Goal: Task Accomplishment & Management: Use online tool/utility

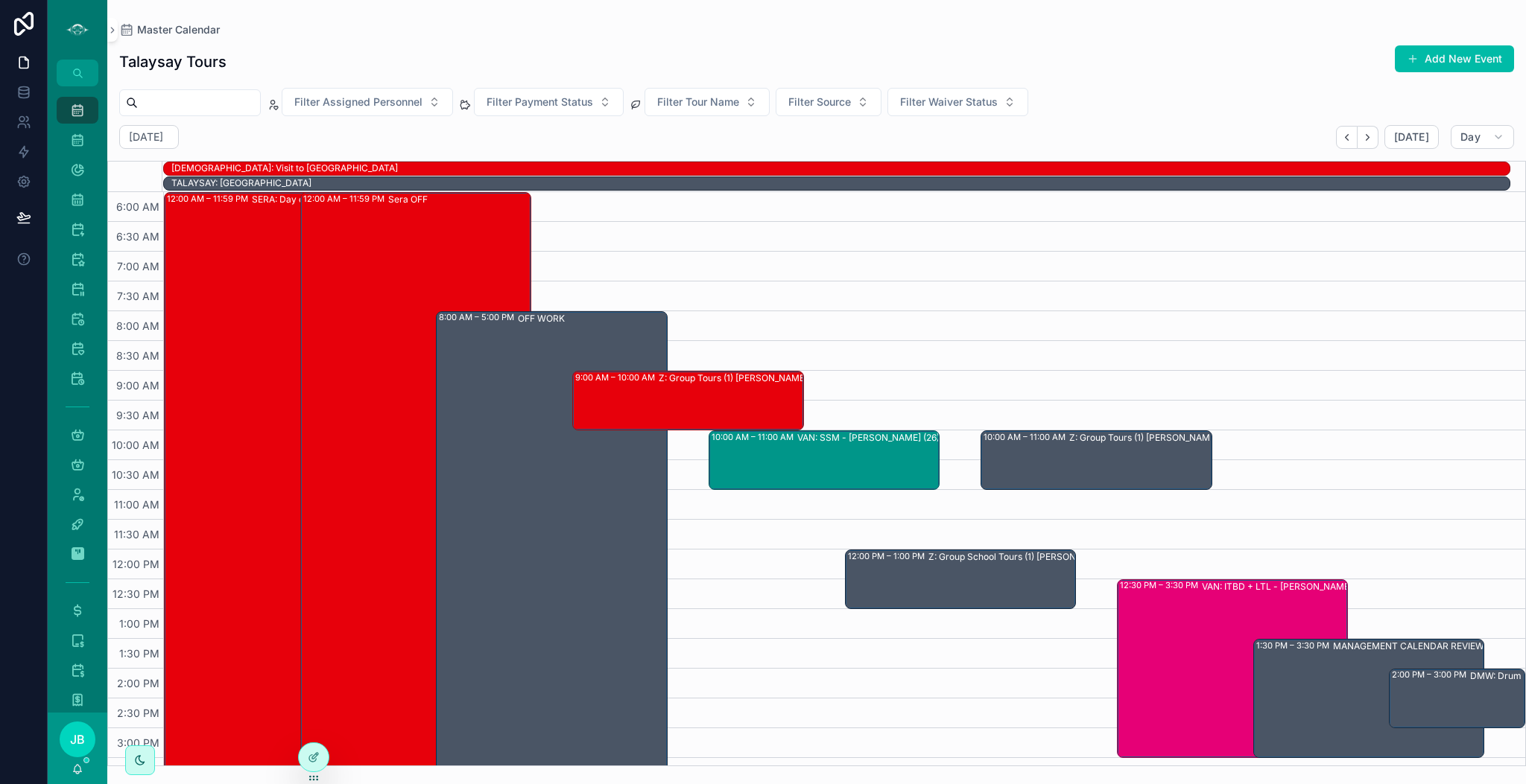
scroll to position [32, 0]
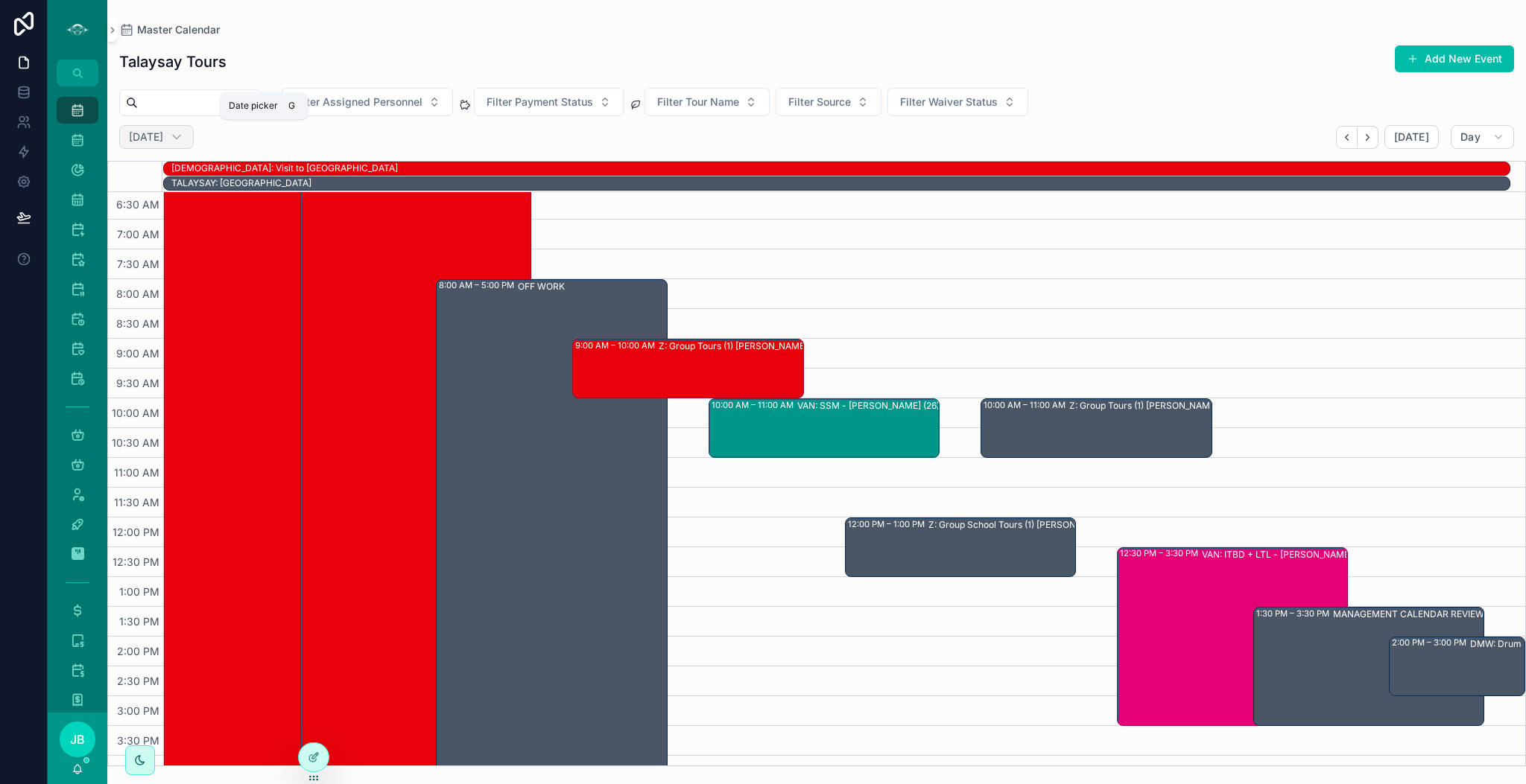
click at [144, 138] on h2 "[DATE]" at bounding box center [146, 137] width 34 height 15
select select "****"
select select "*"
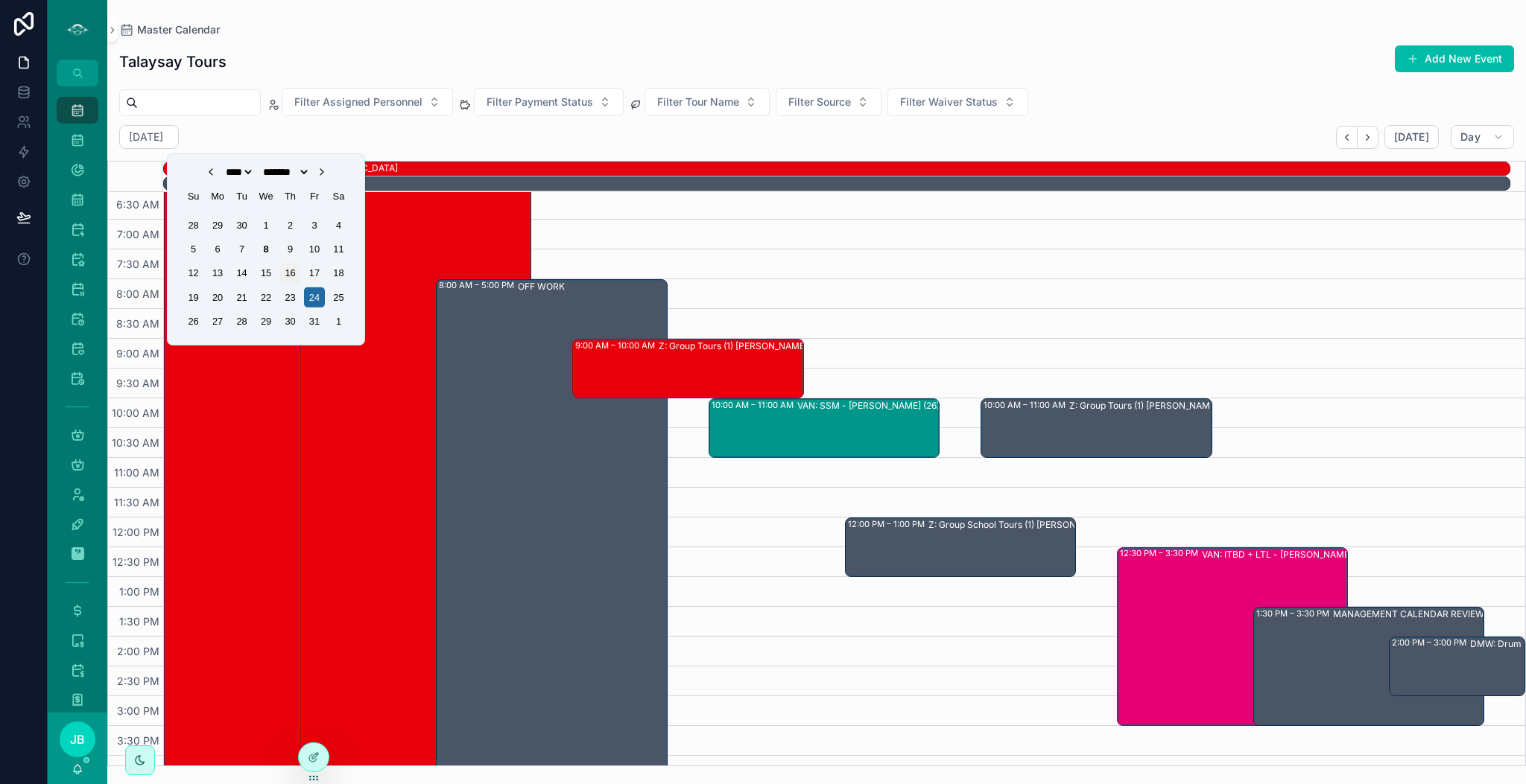
click at [290, 268] on div "16" at bounding box center [290, 272] width 20 height 20
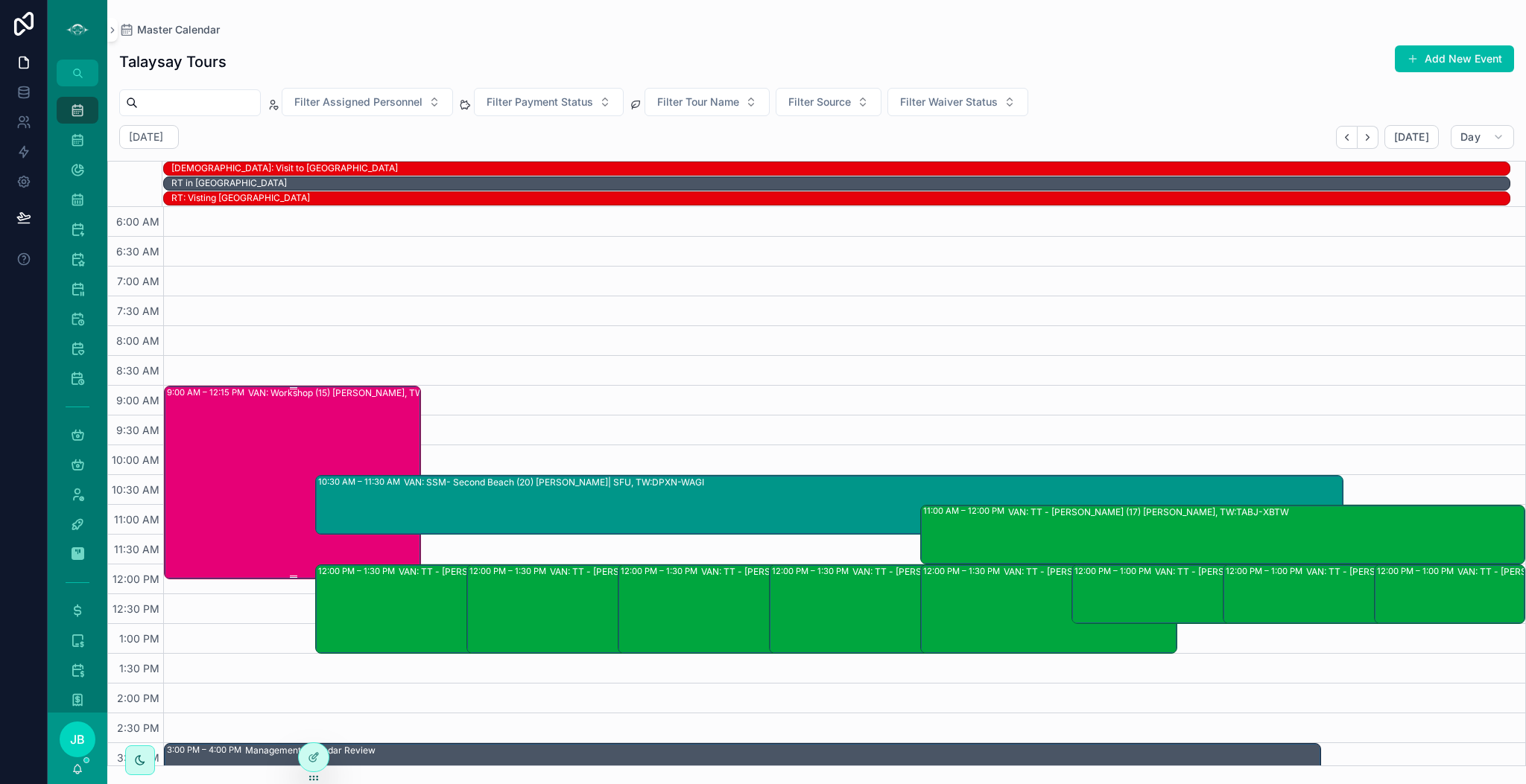
click at [244, 401] on div "9:00 AM – 12:15 PM VAN: Workshop (15) [PERSON_NAME], TW:ZDIH-ZYMR" at bounding box center [293, 483] width 252 height 191
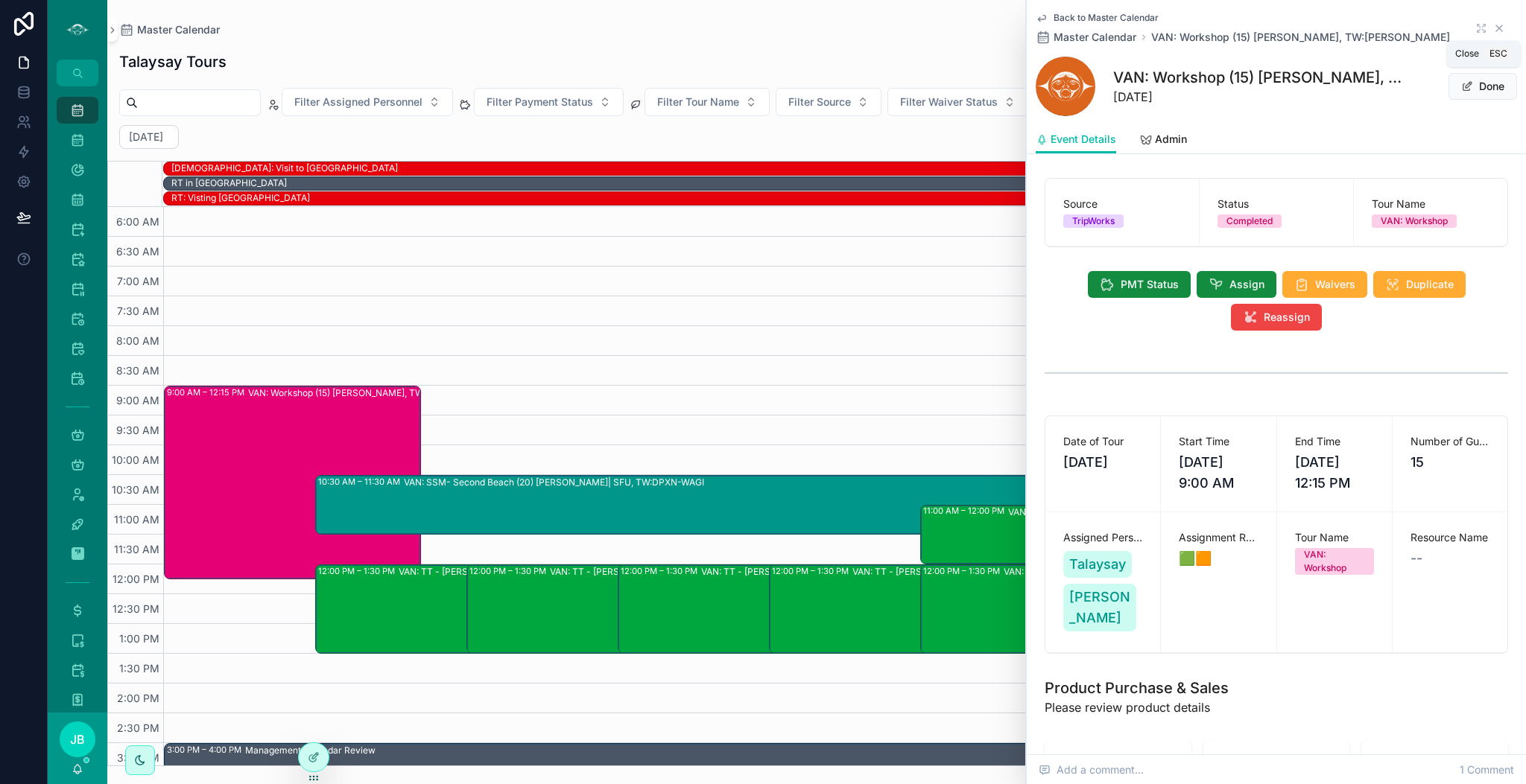
click at [1496, 25] on icon "scrollable content" at bounding box center [1499, 28] width 6 height 6
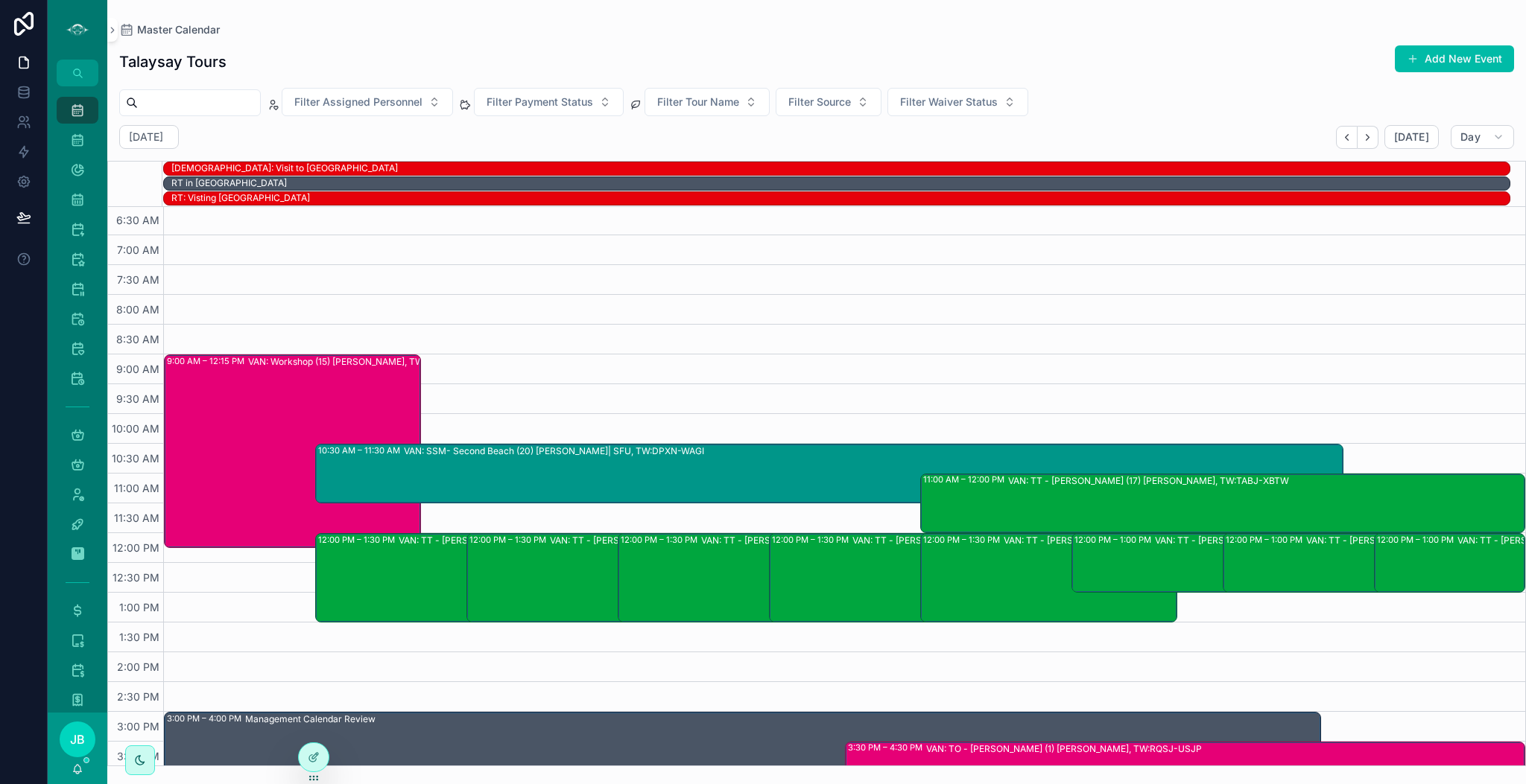
scroll to position [37, 0]
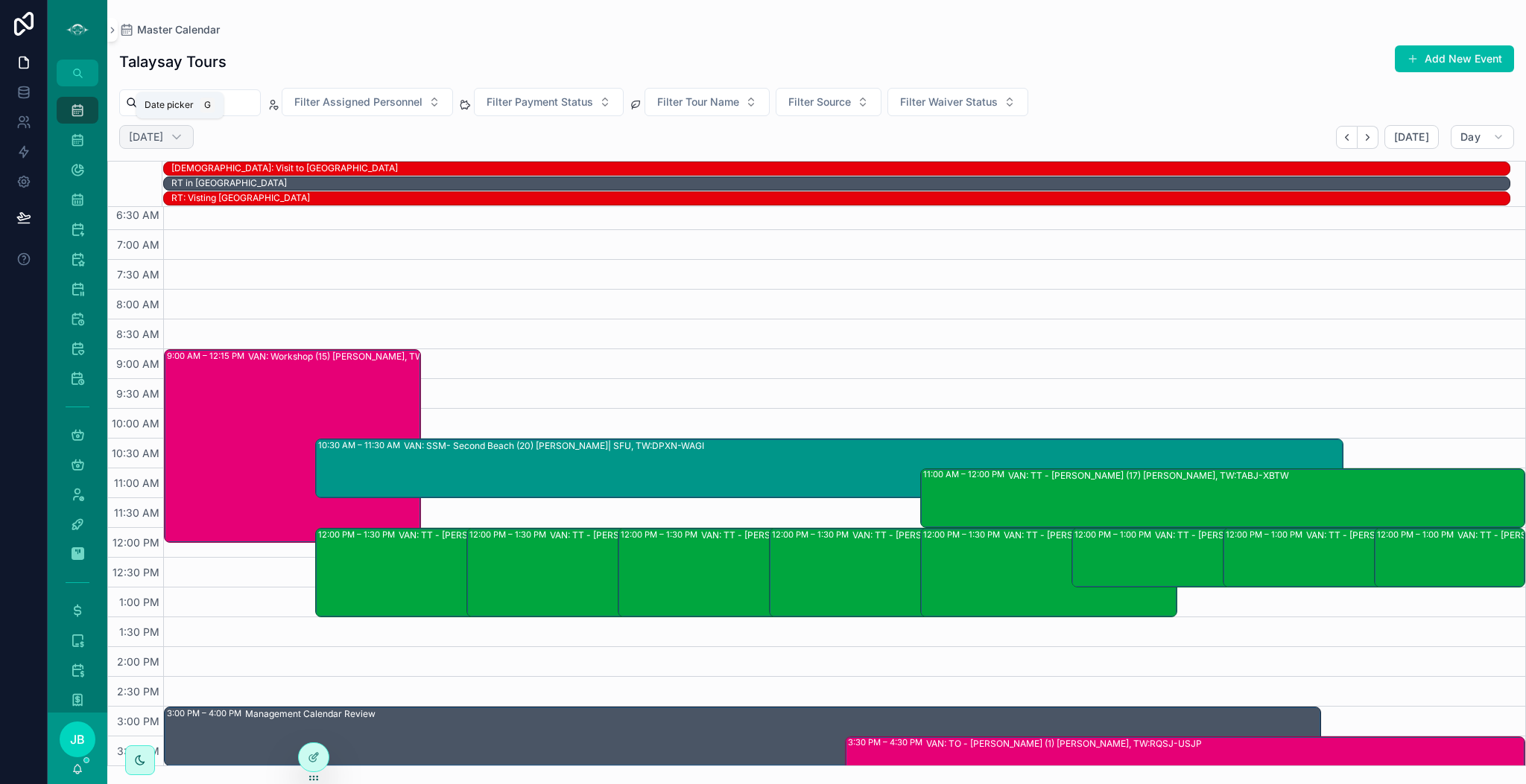
click at [194, 128] on div "[DATE]" at bounding box center [156, 137] width 75 height 24
select select "****"
select select "*"
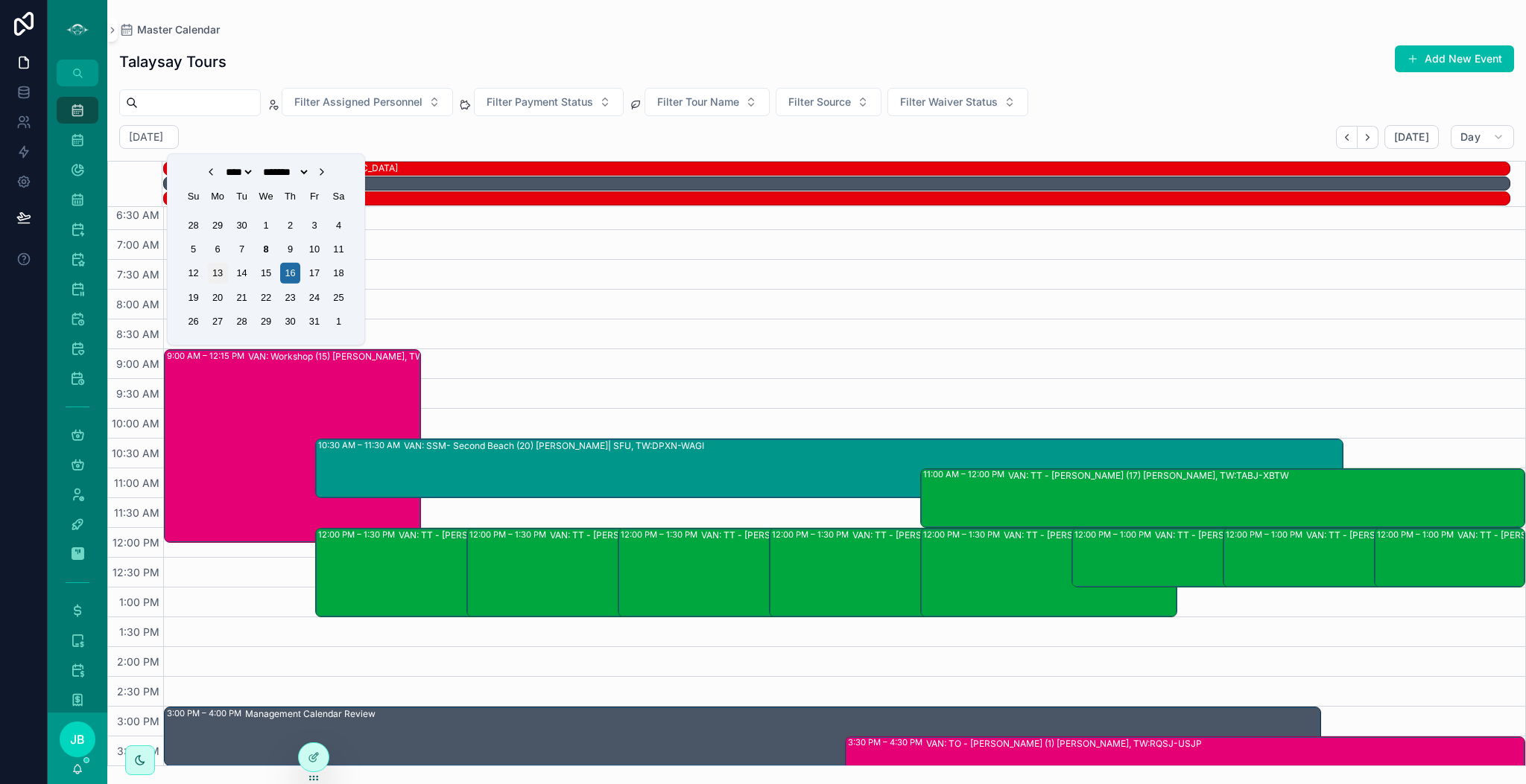
click at [217, 276] on div "13" at bounding box center [217, 272] width 20 height 20
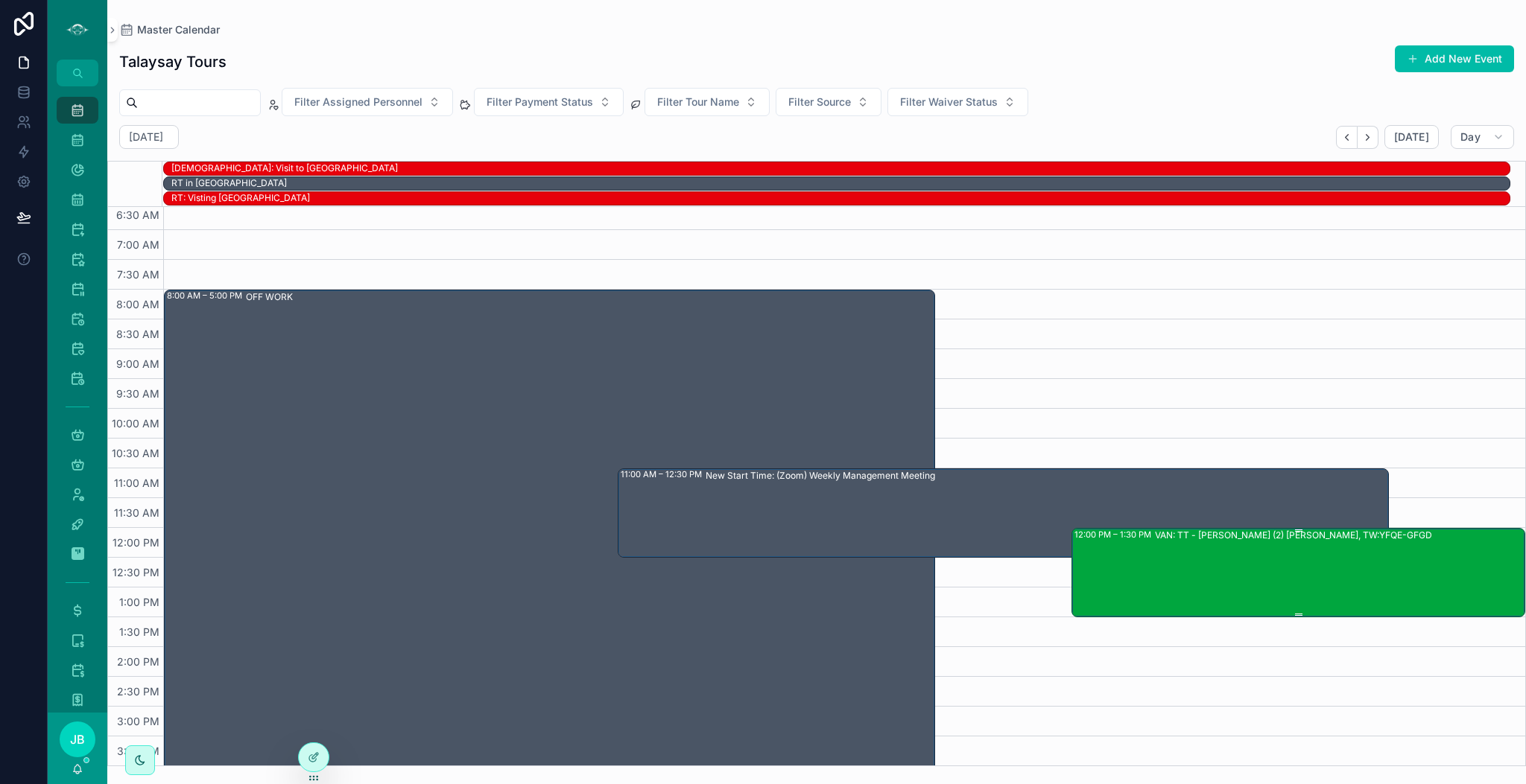
click at [1271, 554] on div "VAN: TT - [PERSON_NAME] (2) [PERSON_NAME], TW:YFQE-GFGD" at bounding box center [1339, 572] width 369 height 87
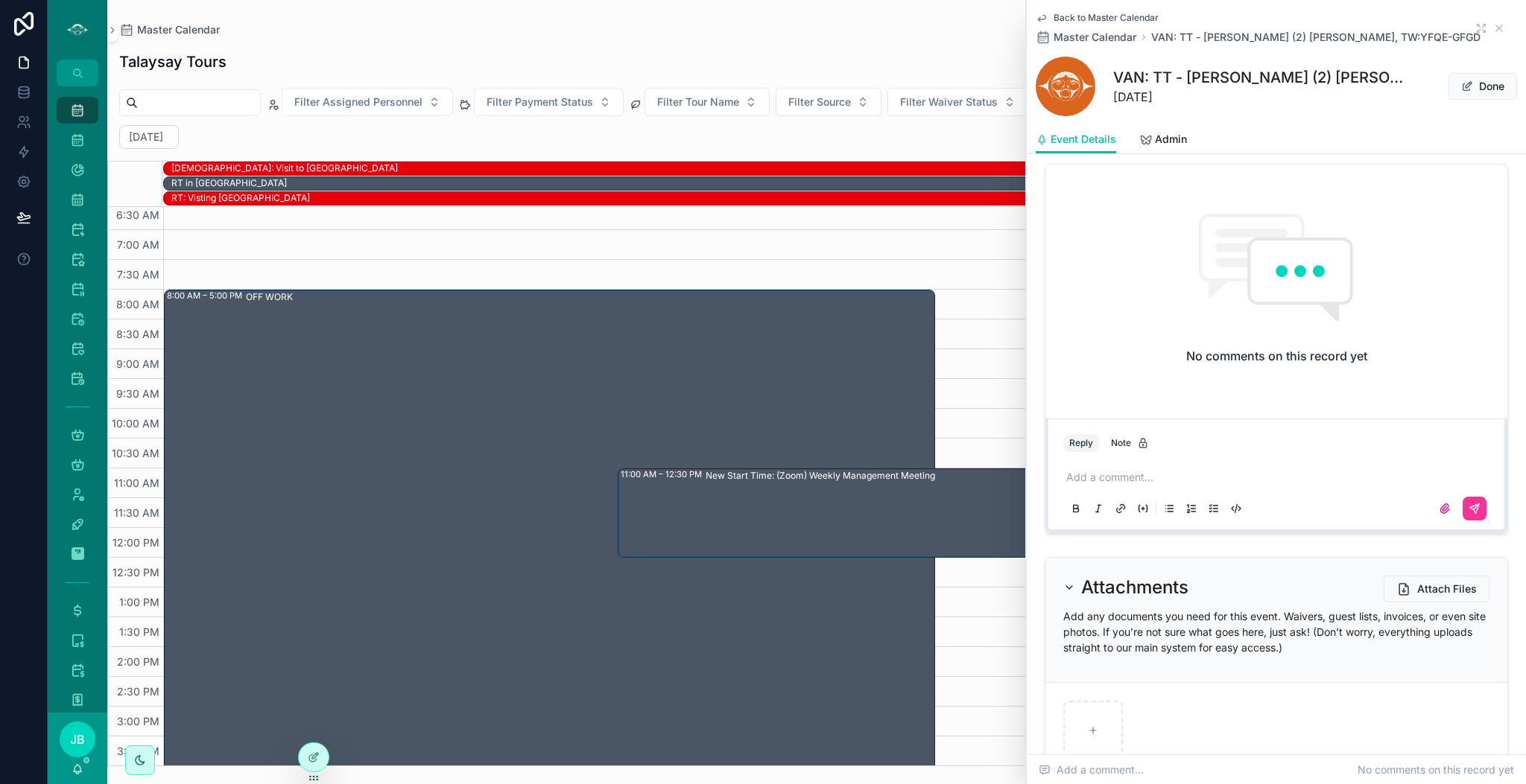
scroll to position [2544, 0]
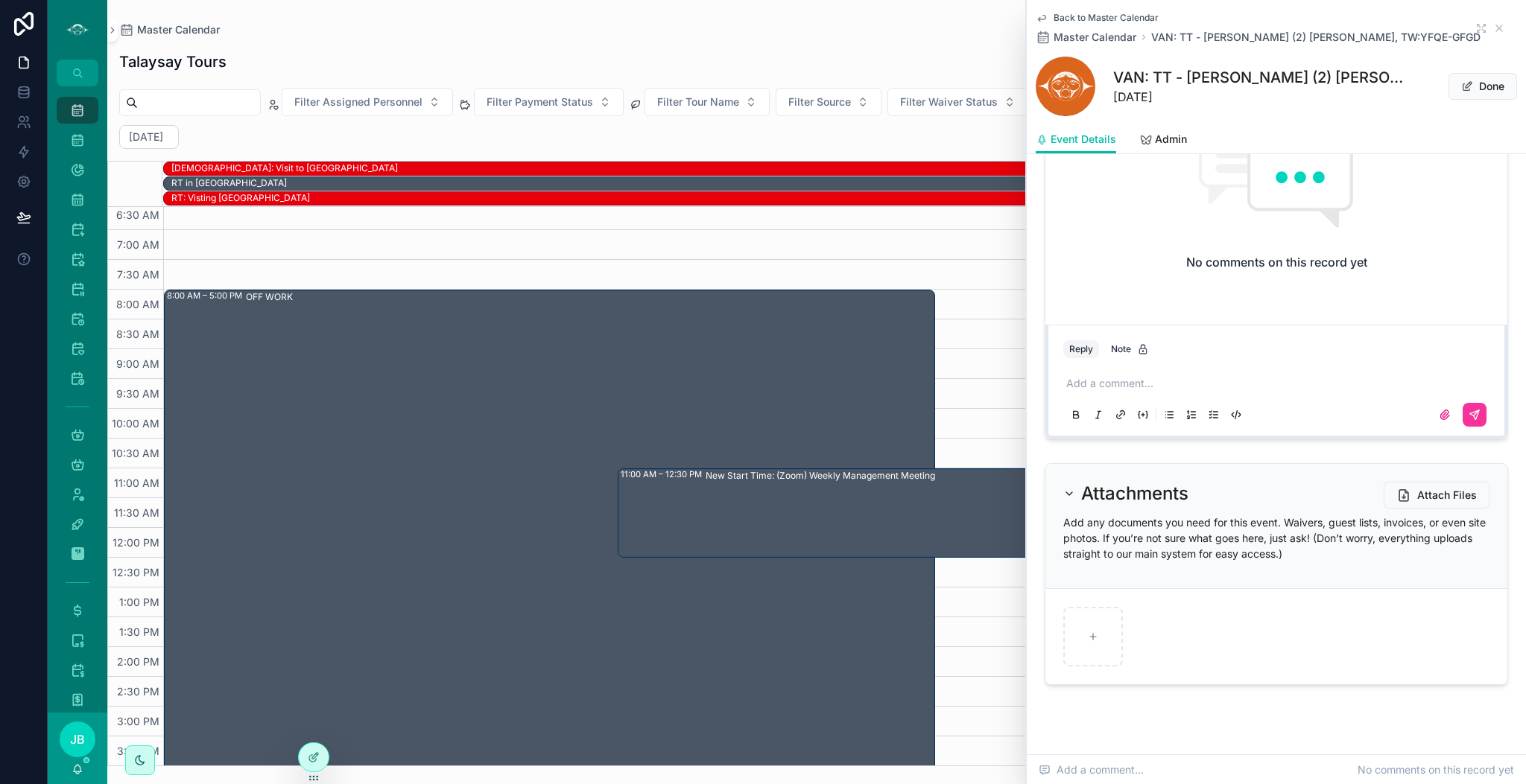
click at [1146, 391] on p "scrollable content" at bounding box center [1280, 383] width 426 height 15
click at [1468, 427] on button "scrollable content" at bounding box center [1474, 414] width 24 height 24
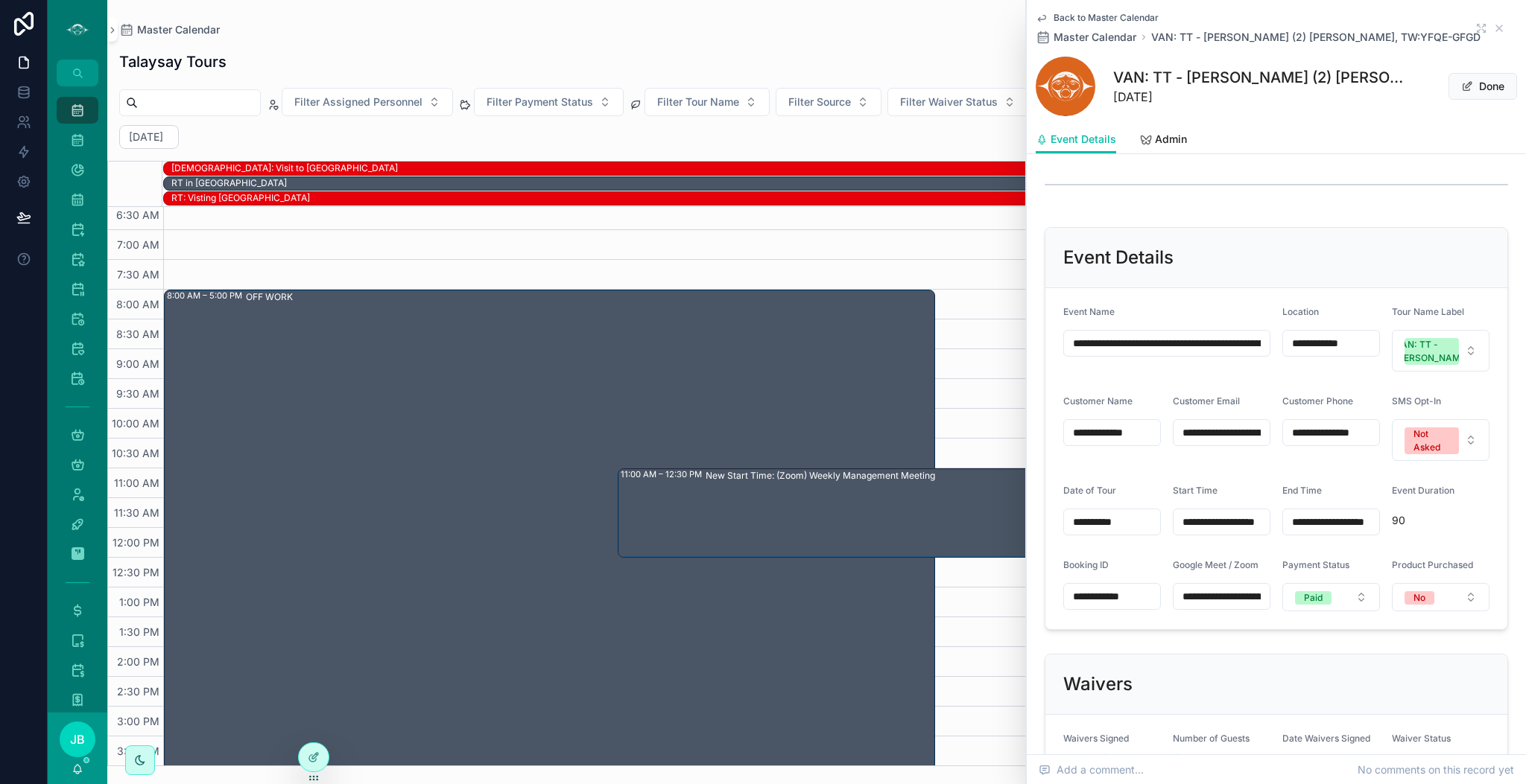
scroll to position [622, 0]
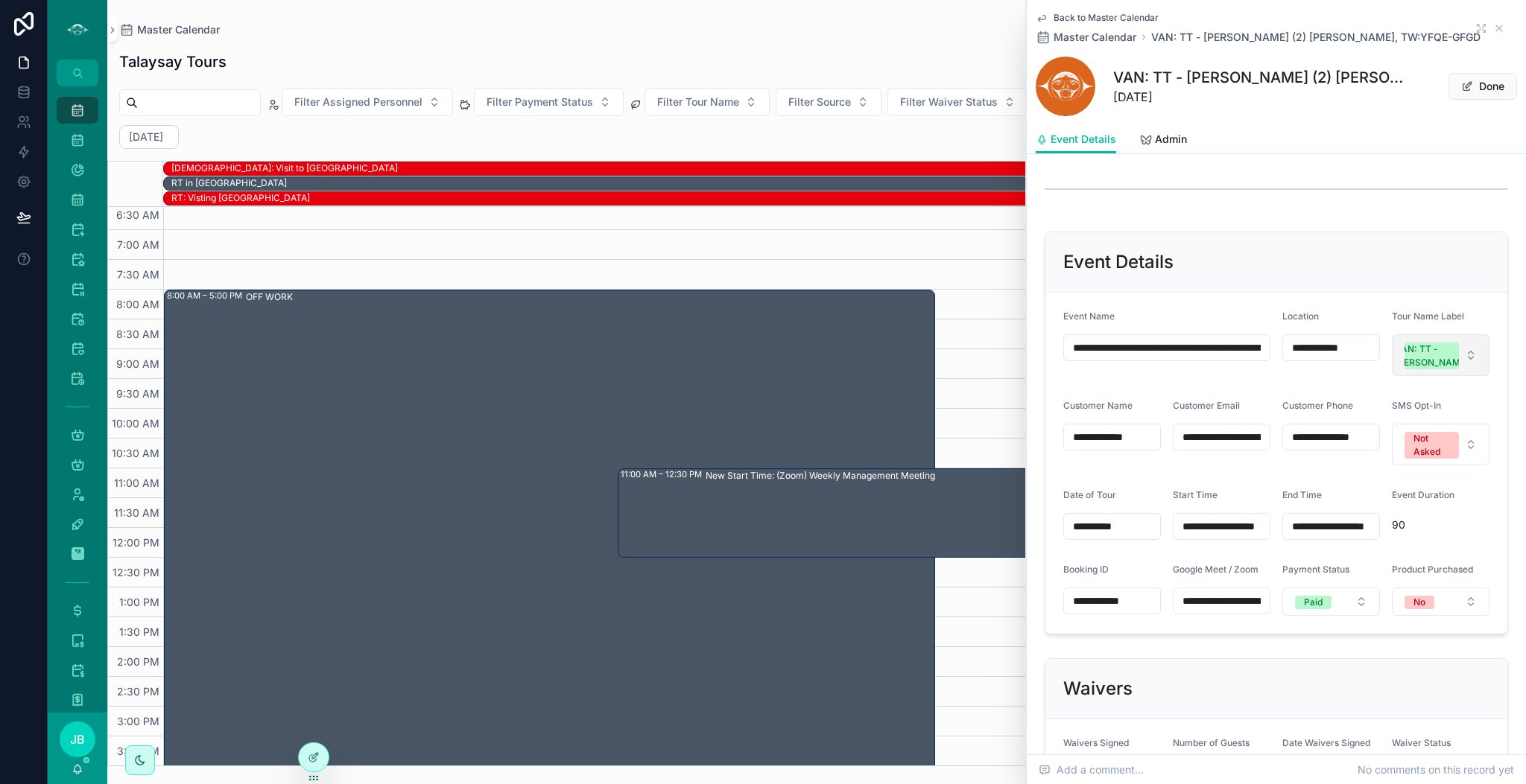
click at [1446, 376] on button "VAN: TT - [PERSON_NAME]" at bounding box center [1440, 356] width 97 height 42
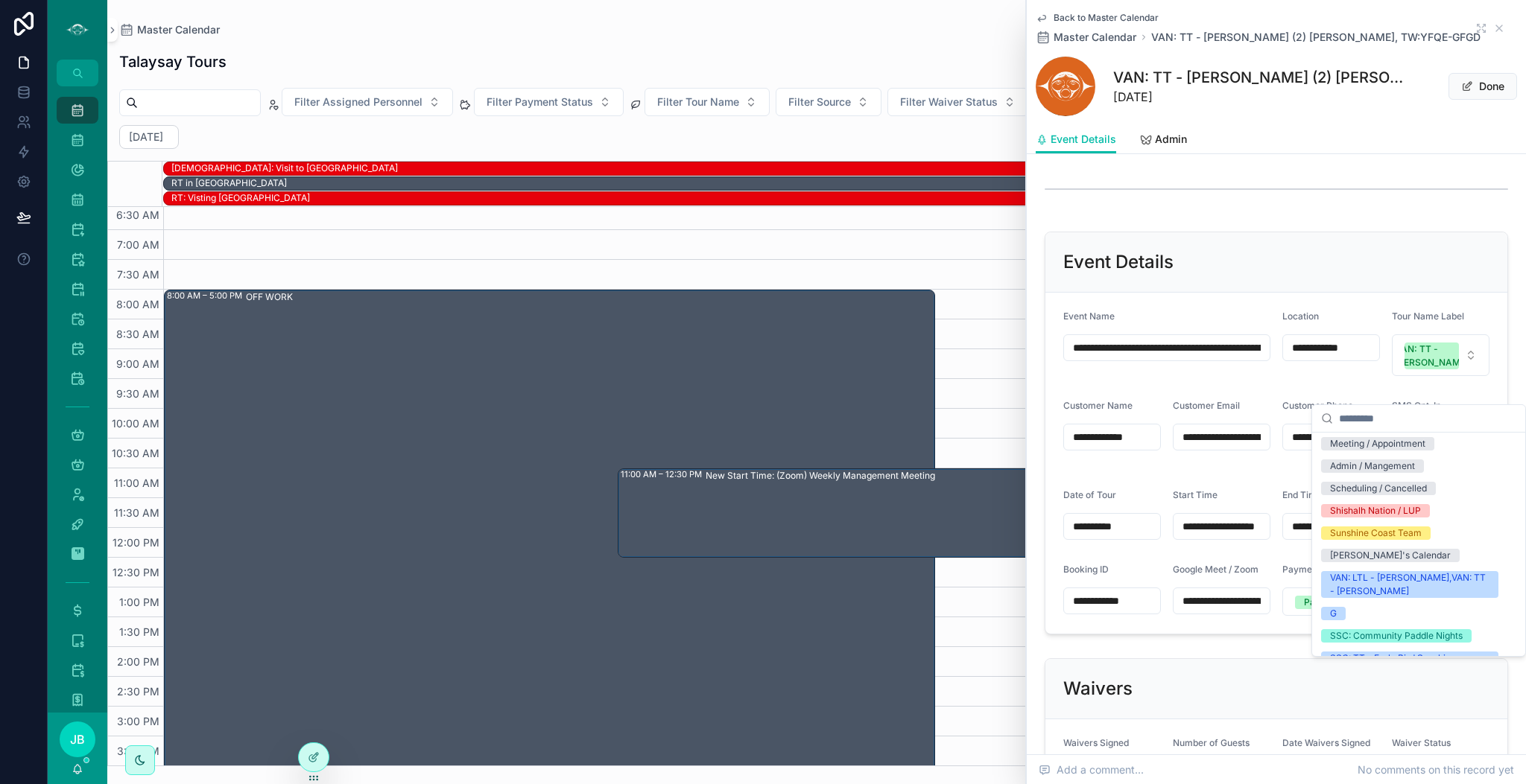
scroll to position [1925, 0]
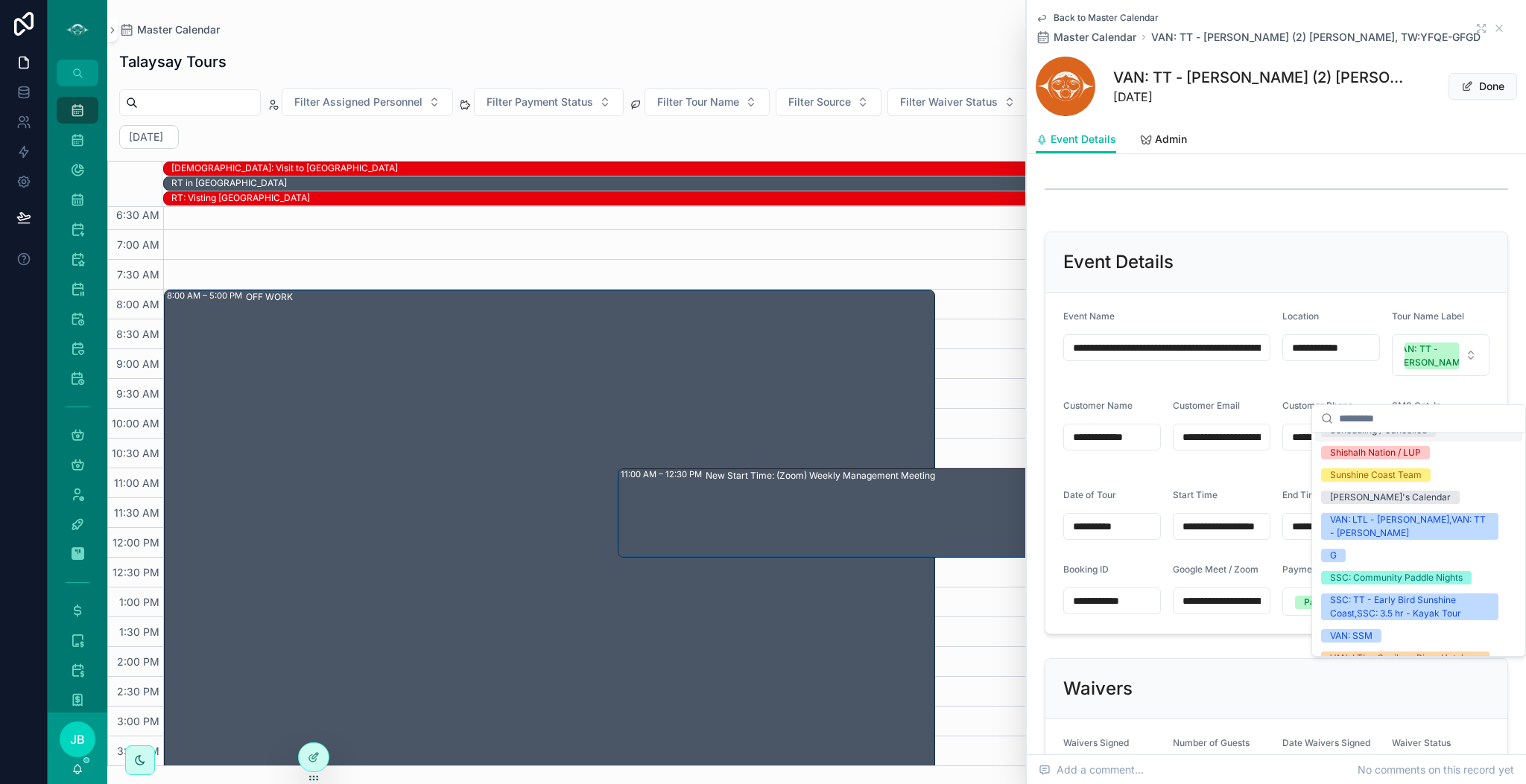
click at [1388, 441] on div "Scheduling / Cancelled" at bounding box center [1419, 431] width 207 height 23
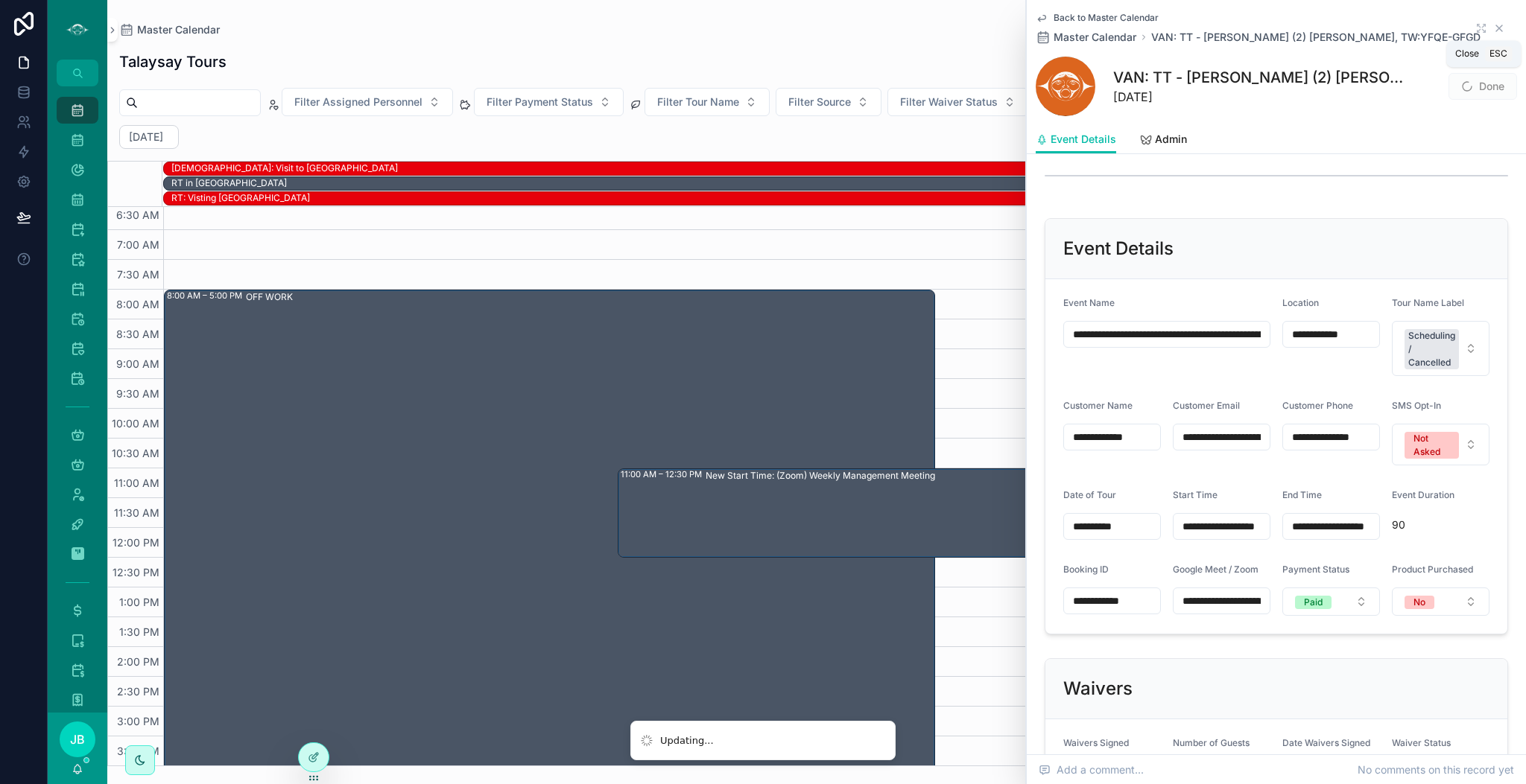
click at [1494, 25] on icon "scrollable content" at bounding box center [1500, 29] width 12 height 12
